Goal: Information Seeking & Learning: Learn about a topic

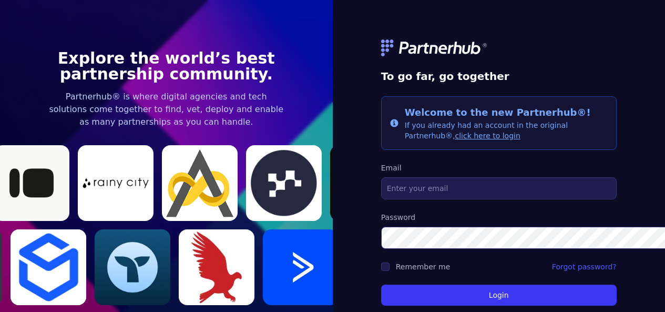
type input "[PERSON_NAME][EMAIL_ADDRESS][DOMAIN_NAME]"
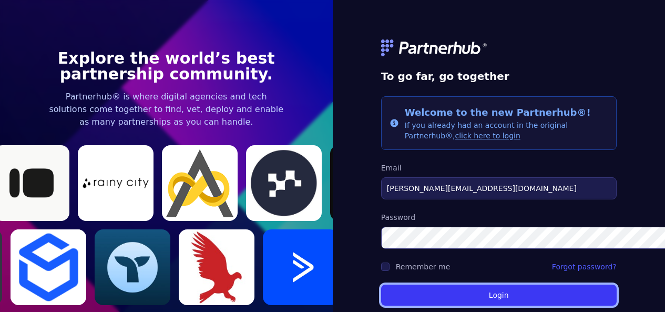
click at [436, 288] on button "Login" at bounding box center [498, 294] width 235 height 21
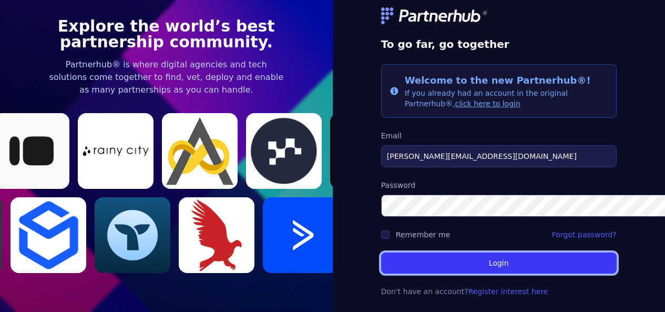
scroll to position [42, 0]
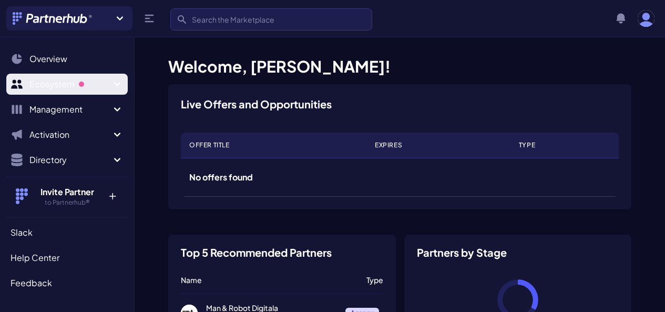
click at [76, 84] on span "Sidebar" at bounding box center [81, 84] width 11 height 11
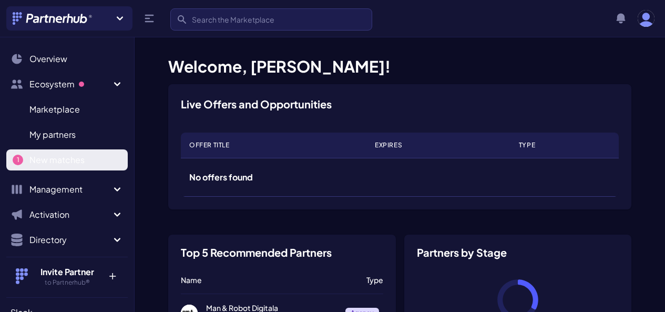
click at [64, 159] on span "New matches" at bounding box center [56, 159] width 55 height 13
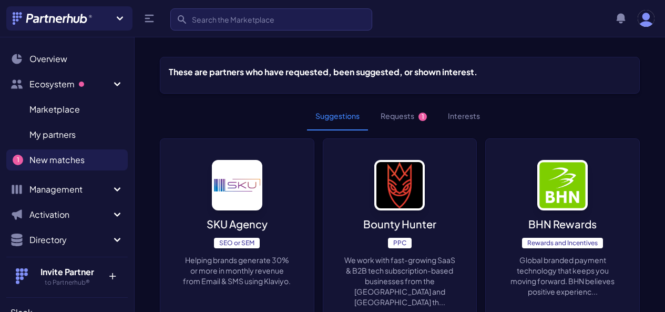
click at [401, 120] on button "Requests 1" at bounding box center [403, 116] width 63 height 28
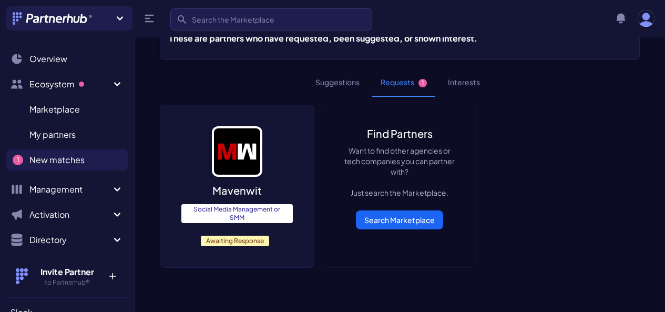
scroll to position [53, 0]
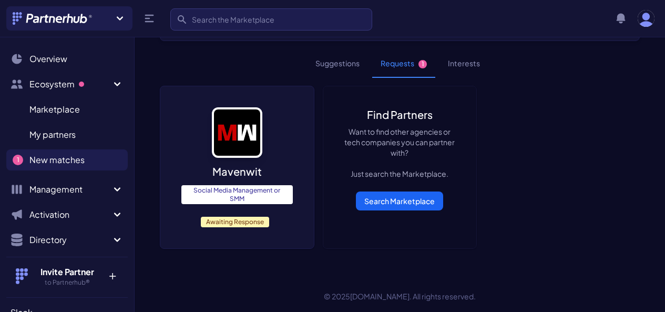
click at [226, 168] on p "Mavenwit" at bounding box center [236, 171] width 49 height 15
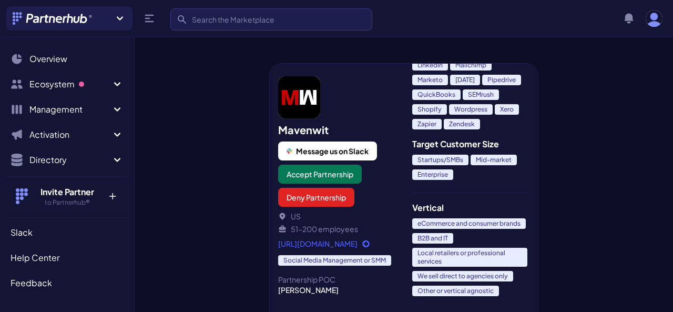
scroll to position [848, 0]
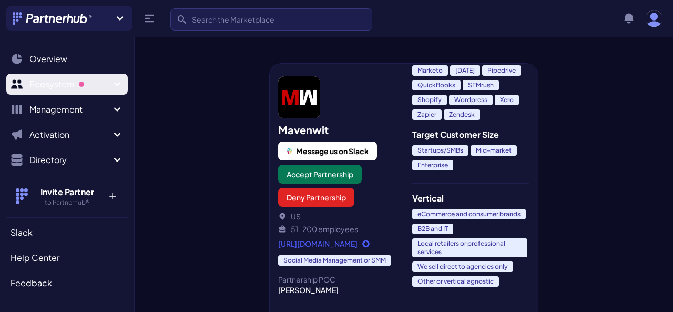
click at [55, 80] on span "Ecosystem" at bounding box center [69, 84] width 81 height 13
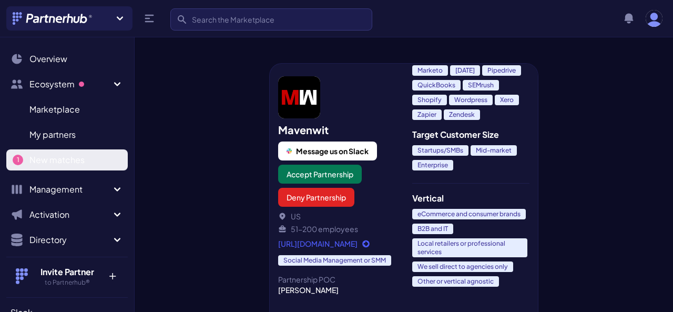
click at [61, 157] on span "New matches" at bounding box center [56, 159] width 55 height 13
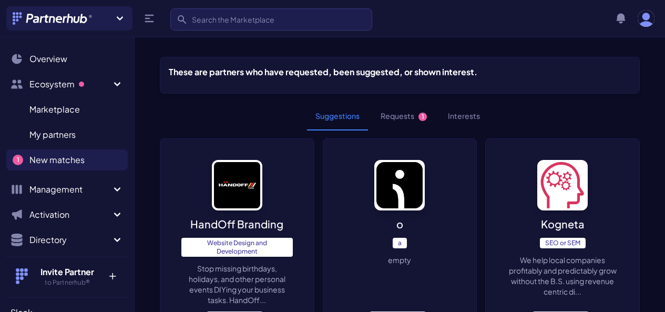
click at [398, 117] on button "Requests 1" at bounding box center [403, 116] width 63 height 28
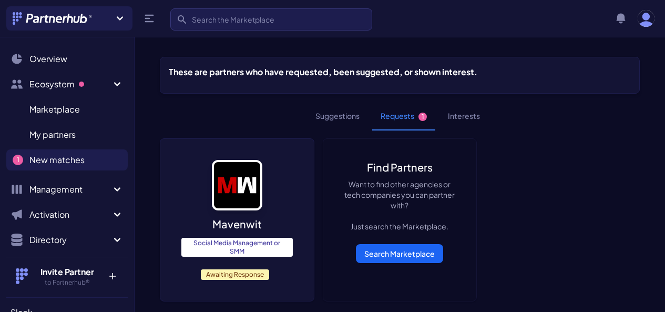
click at [340, 118] on button "Suggestions" at bounding box center [337, 116] width 61 height 28
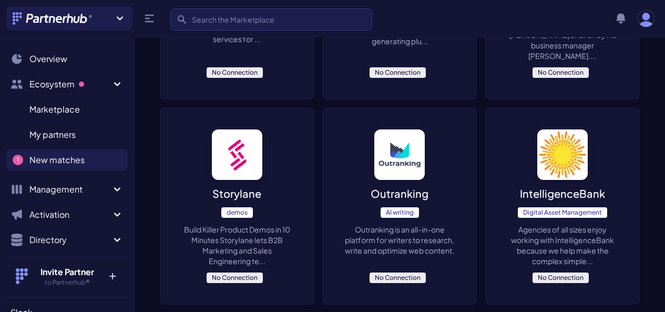
scroll to position [525, 0]
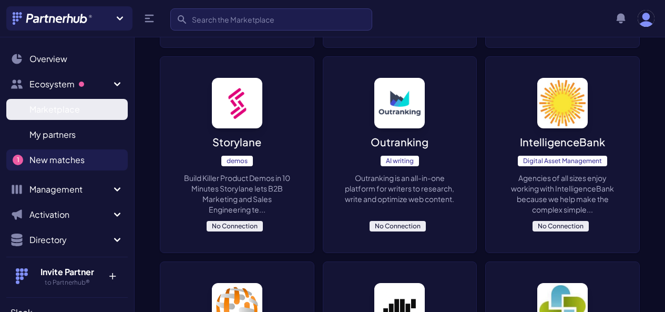
click at [58, 111] on span "Marketplace" at bounding box center [54, 109] width 50 height 13
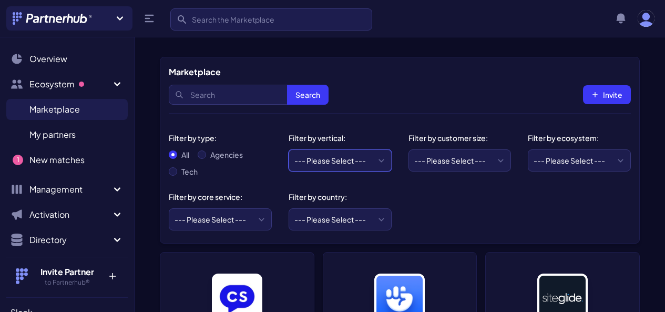
click at [345, 61] on form "Marketplace Search Search Invite Filter by type: All Agencies Tech Filter by ve…" at bounding box center [400, 150] width 480 height 187
select select "B2B and IT"
click at [288, 149] on select "--- Please Select --- eCommerce and consumer brands B2B and IT Local retailers …" at bounding box center [339, 160] width 103 height 22
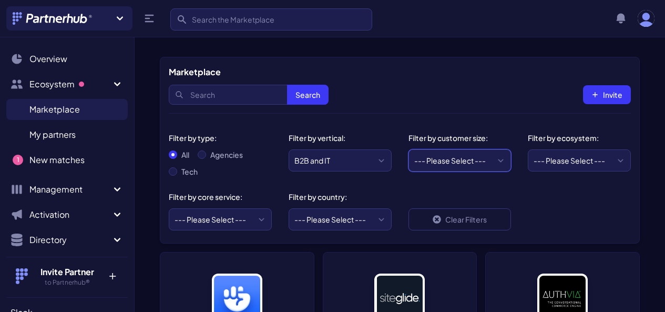
click at [455, 159] on select "--- Please Select --- Startups/SMBs Mid-market Enterprise" at bounding box center [459, 160] width 103 height 22
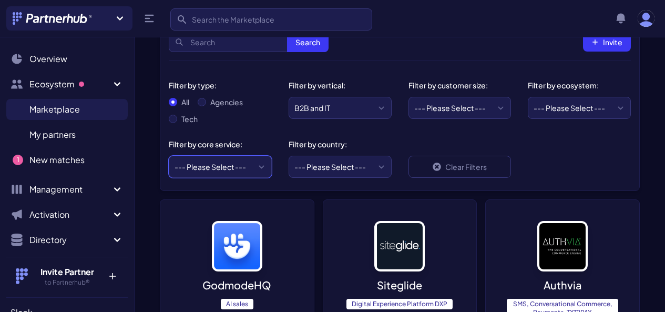
click at [211, 161] on select "--- Please Select --- ABM API Integration Support Business Process Consulting C…" at bounding box center [220, 167] width 103 height 22
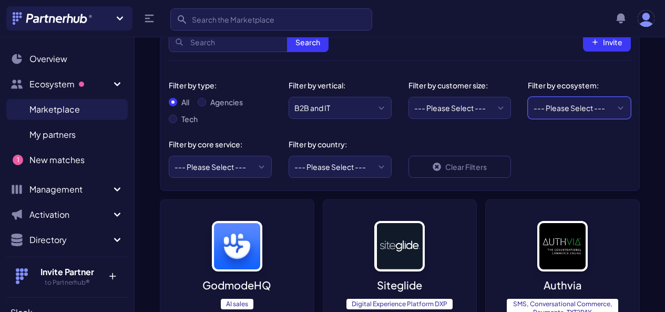
click at [584, 106] on select "--- Please Select --- AWS ActiveCampaign Adobe Airtable Amazon Amplitude Asana …" at bounding box center [578, 108] width 103 height 22
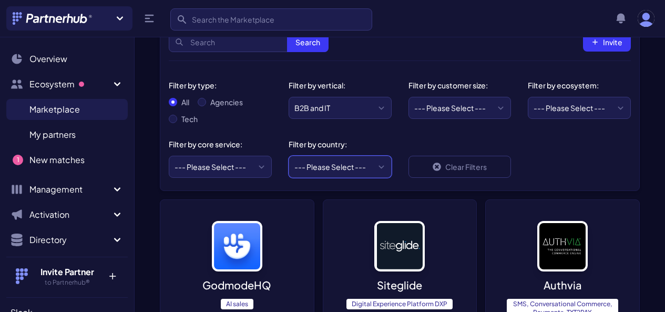
click at [341, 168] on select "--- Please Select --- United States United Kingdom Canada Australia Afghanistan…" at bounding box center [339, 167] width 103 height 22
click at [342, 168] on select "--- Please Select --- United States United Kingdom Canada Australia Afghanistan…" at bounding box center [339, 167] width 103 height 22
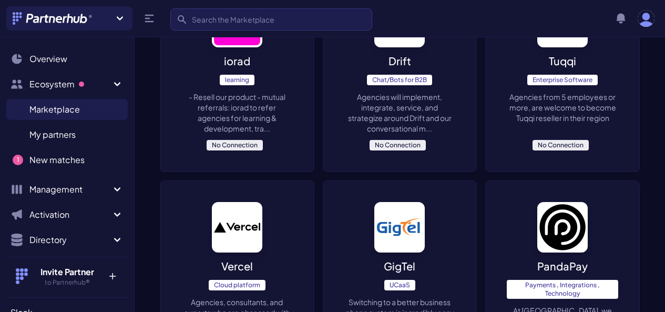
scroll to position [3205, 0]
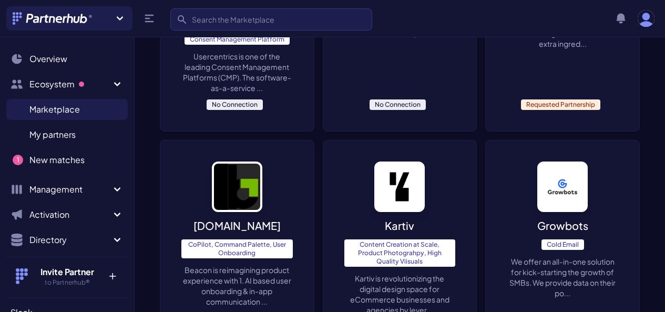
scroll to position [2102, 0]
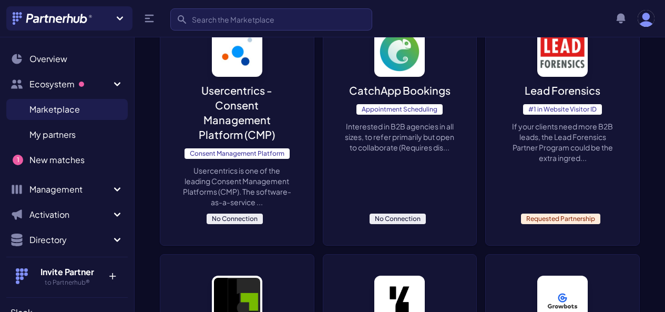
click at [506, 121] on p "If your clients need more B2B leads, the Lead Forensics Partner Program could b…" at bounding box center [561, 142] width 111 height 42
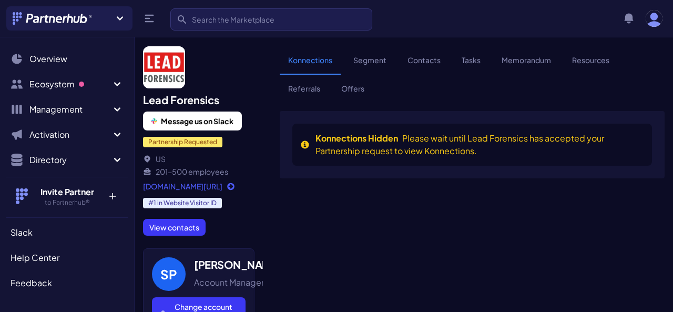
click at [221, 188] on link "www.leadforensics.com/partnerships/?Partnerhub" at bounding box center [198, 186] width 111 height 11
click at [191, 185] on link "www.leadforensics.com/partnerships/?Partnerhub" at bounding box center [198, 186] width 111 height 11
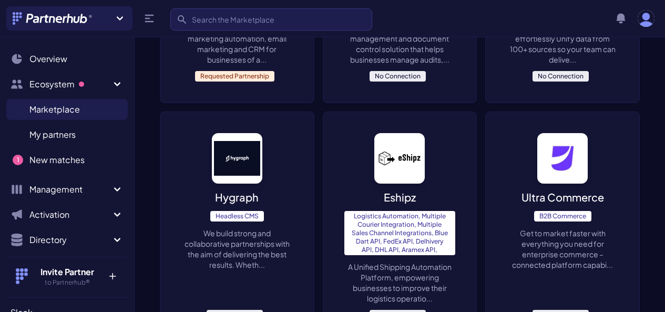
scroll to position [3335, 0]
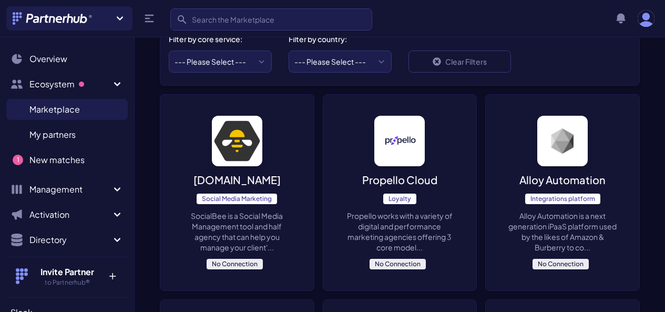
scroll to position [263, 0]
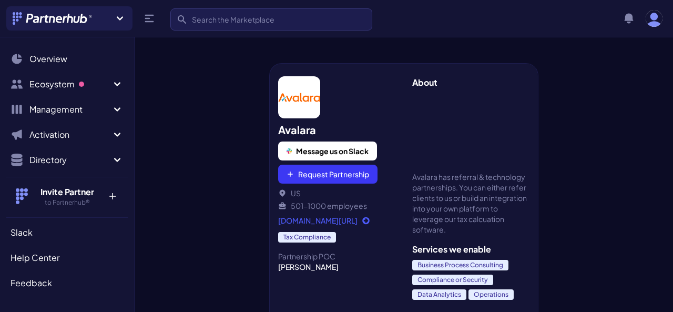
click at [375, 221] on link "www.avalara.com/us/en/partners/partner-programs.html" at bounding box center [336, 220] width 117 height 11
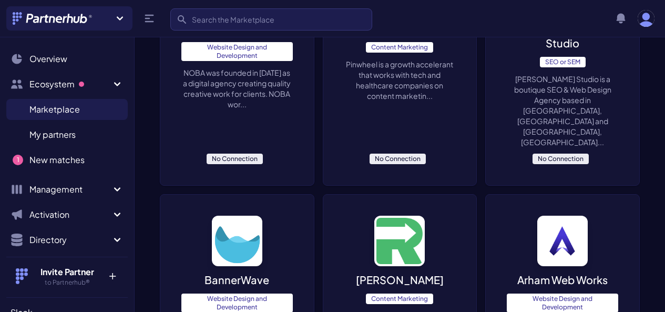
scroll to position [3379, 0]
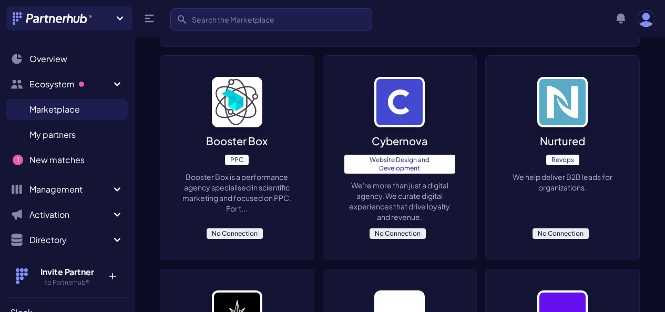
scroll to position [210, 0]
